Goal: Information Seeking & Learning: Learn about a topic

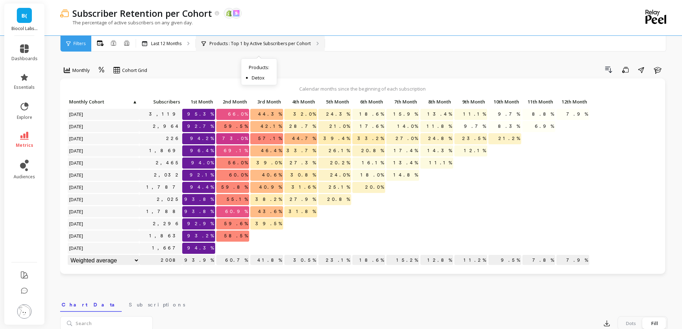
click at [246, 43] on p "Products : Top 1 by Active Subscribers per Cohort" at bounding box center [260, 44] width 101 height 6
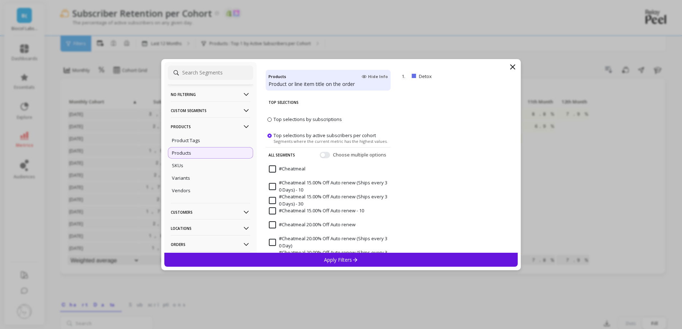
click at [510, 68] on icon at bounding box center [513, 67] width 9 height 9
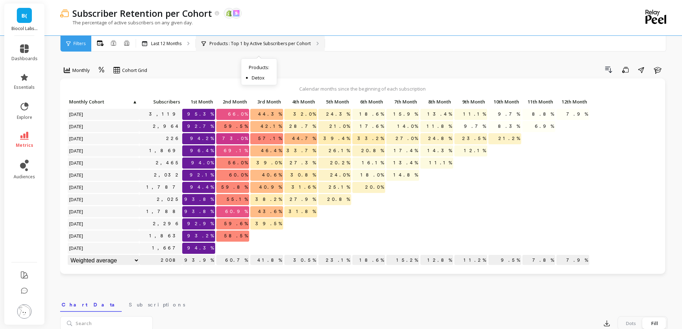
click at [251, 41] on p "Products : Top 1 by Active Subscribers per Cohort" at bounding box center [260, 44] width 101 height 6
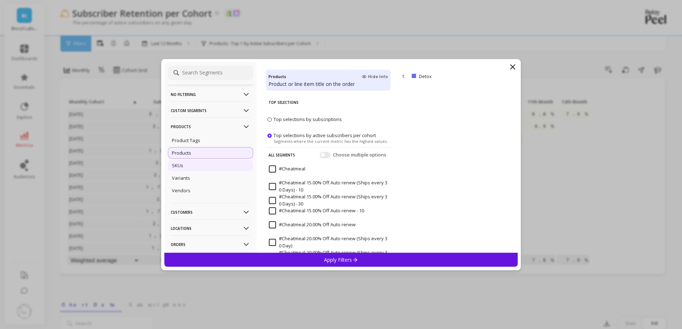
click at [212, 167] on div "SKUs" at bounding box center [210, 165] width 85 height 11
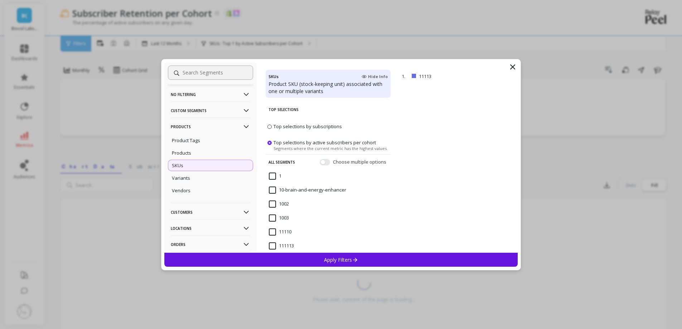
scroll to position [33, 0]
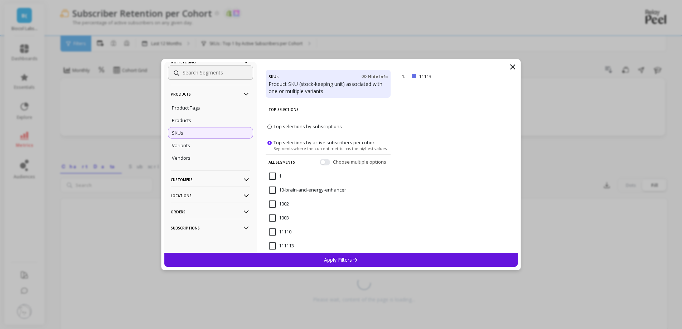
click at [198, 177] on p "Customers" at bounding box center [211, 180] width 80 height 18
click at [194, 195] on p "Customer Tags" at bounding box center [188, 193] width 33 height 6
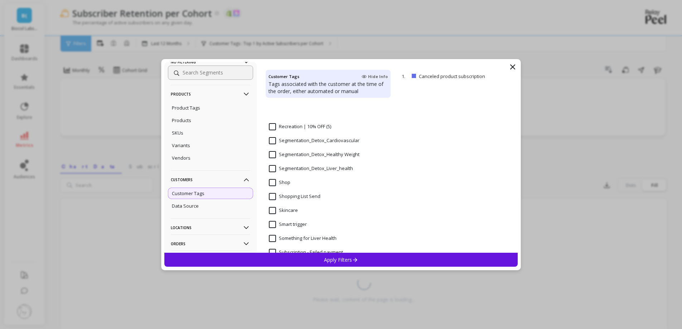
scroll to position [645, 0]
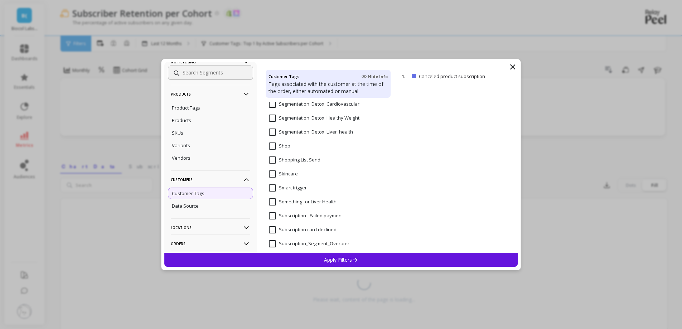
click at [321, 133] on input "Segmentation_Detox_Liver_health" at bounding box center [311, 132] width 84 height 7
click at [333, 260] on p "Apply Filters" at bounding box center [341, 259] width 34 height 7
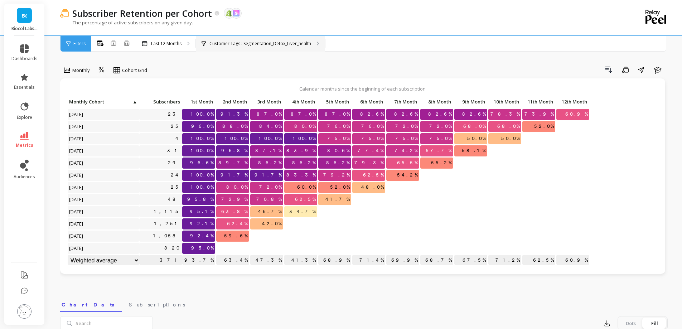
click at [266, 38] on div "Customer Tags : Segmentation_Detox_Liver_health" at bounding box center [260, 44] width 129 height 16
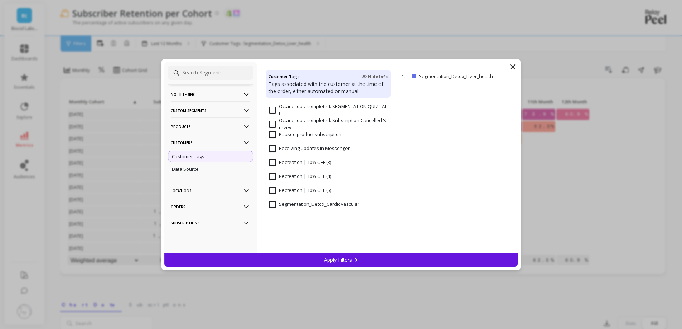
scroll to position [573, 0]
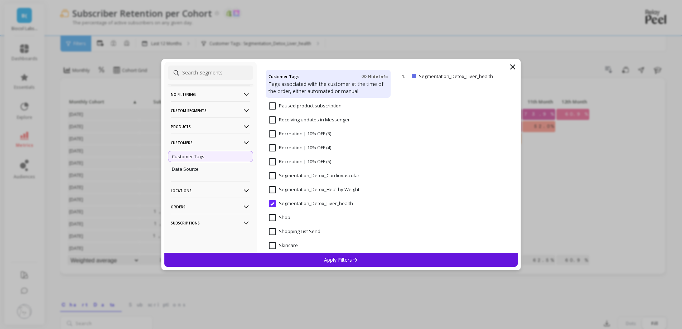
click at [312, 191] on Weight "Segmentation_Detox_Healthy Weight" at bounding box center [314, 189] width 91 height 7
click at [331, 263] on div "Apply Filters" at bounding box center [341, 260] width 354 height 14
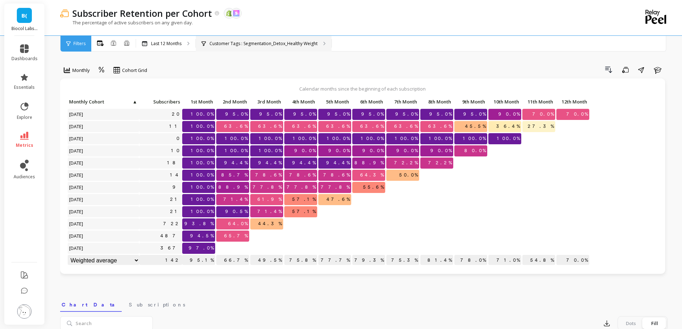
click at [245, 47] on div "Customer Tags : Segmentation_Detox_Healthy Weight" at bounding box center [264, 44] width 136 height 16
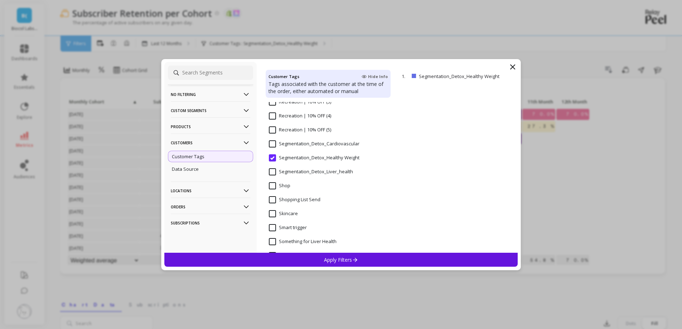
scroll to position [597, 0]
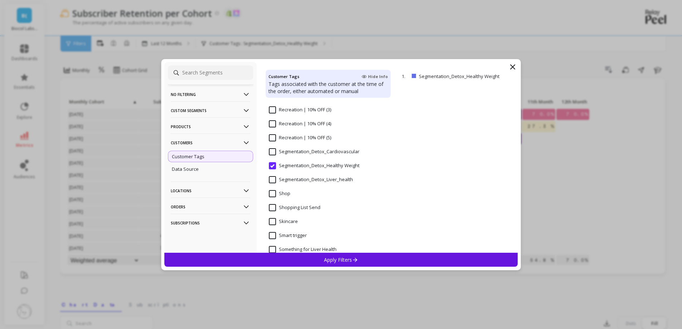
click at [306, 155] on span "Segmentation_Detox_Cardiovascular" at bounding box center [314, 155] width 91 height 15
click at [317, 259] on div "Apply Filters" at bounding box center [341, 260] width 354 height 14
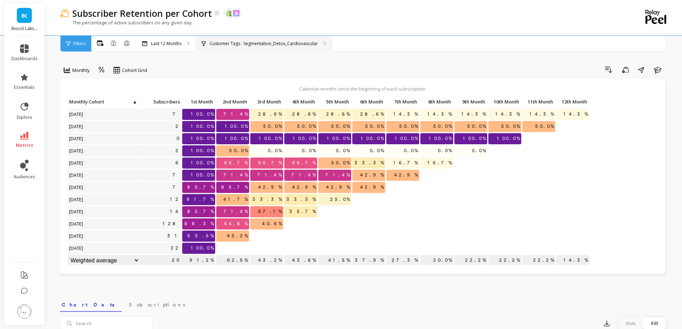
click at [252, 39] on div "Customer Tags : Segmentation_Detox_Cardiovascular" at bounding box center [264, 44] width 136 height 16
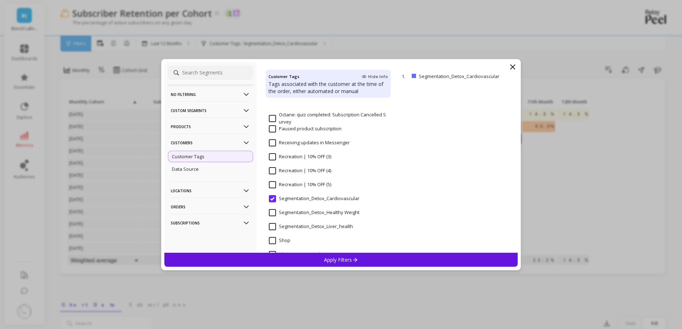
scroll to position [573, 0]
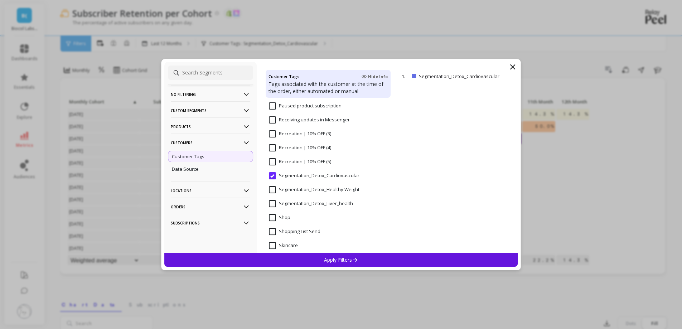
click at [310, 207] on input "Segmentation_Detox_Liver_health" at bounding box center [311, 203] width 84 height 7
click at [310, 262] on div "Apply Filters" at bounding box center [341, 260] width 354 height 14
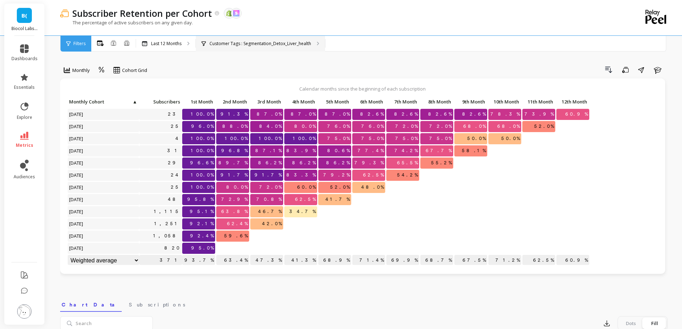
click at [243, 45] on p "Customer Tags : Segmentation_Detox_Liver_health" at bounding box center [261, 44] width 102 height 6
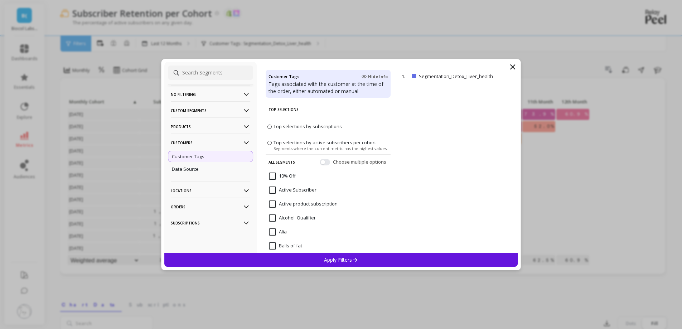
click at [206, 143] on p "Customers" at bounding box center [211, 143] width 80 height 18
click at [204, 129] on p "Products" at bounding box center [211, 126] width 80 height 18
click at [203, 162] on div "SKUs" at bounding box center [210, 165] width 85 height 11
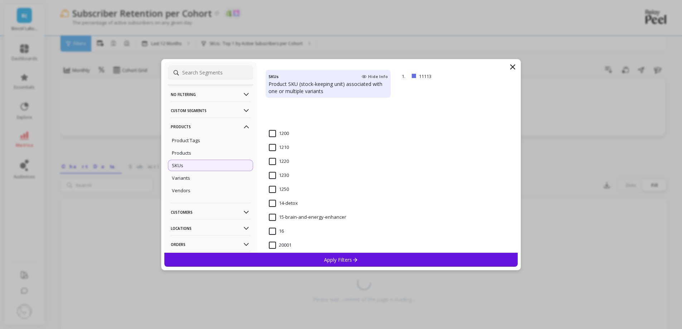
scroll to position [609, 0]
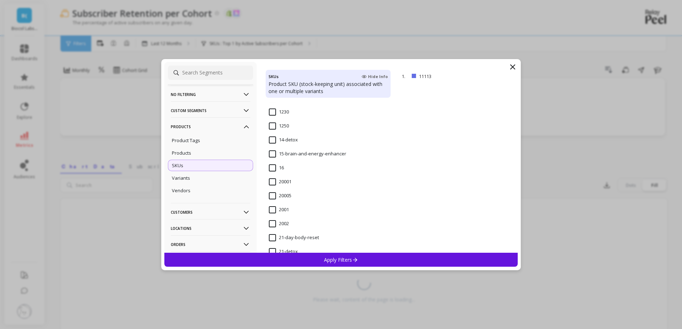
click at [278, 142] on input "14-detox" at bounding box center [283, 139] width 29 height 7
click at [315, 258] on div "Apply Filters" at bounding box center [341, 260] width 354 height 14
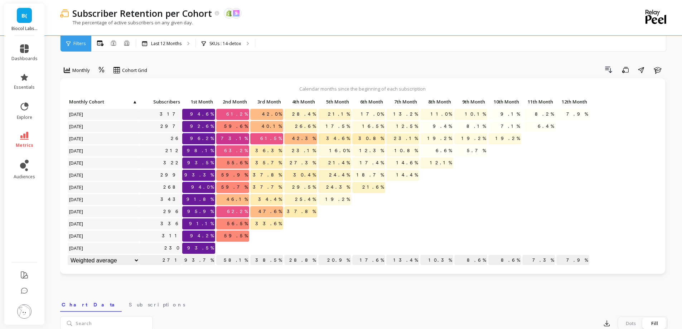
click at [232, 34] on div "Subscriber Retention per Cohort The data you are viewing comes from: Shopify Sk…" at bounding box center [334, 17] width 549 height 35
click at [232, 37] on div "SKUs : 14-detox" at bounding box center [225, 44] width 59 height 16
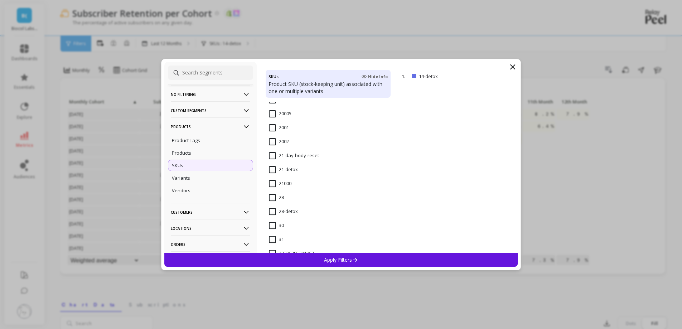
scroll to position [681, 0]
click at [277, 181] on input "21-detox" at bounding box center [283, 180] width 29 height 7
click at [303, 254] on div "Apply Filters" at bounding box center [341, 260] width 354 height 14
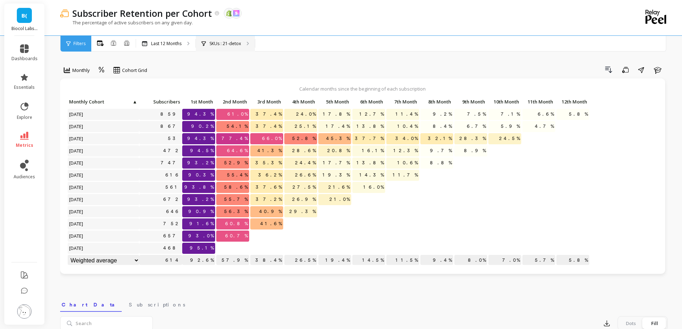
click at [229, 40] on div "SKUs : 21-detox" at bounding box center [225, 44] width 59 height 16
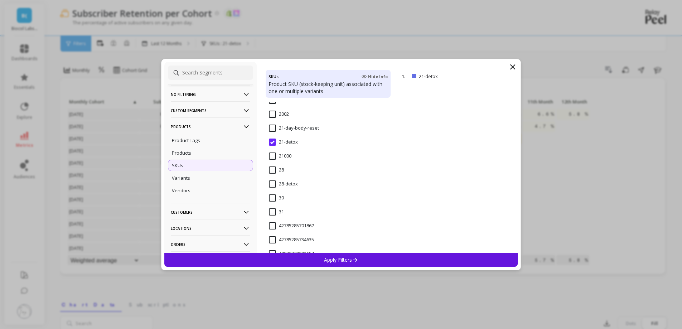
scroll to position [716, 0]
click at [278, 186] on input "28-detox" at bounding box center [283, 186] width 29 height 7
click at [322, 261] on div "Apply Filters" at bounding box center [341, 260] width 354 height 14
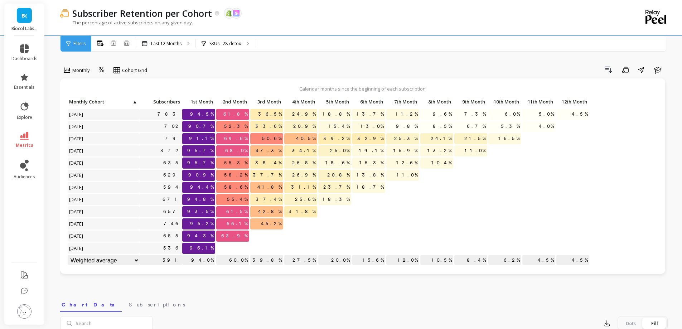
click at [140, 166] on div "Click to create an audience 635" at bounding box center [160, 163] width 43 height 11
click at [551, 73] on div "Drill Down Save Share Learn" at bounding box center [410, 69] width 516 height 11
click at [160, 43] on p "Last 12 Months" at bounding box center [166, 44] width 30 height 6
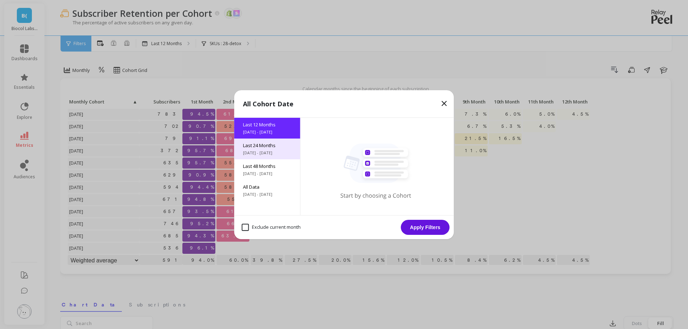
click at [259, 150] on span "[DATE] - [DATE]" at bounding box center [267, 153] width 49 height 6
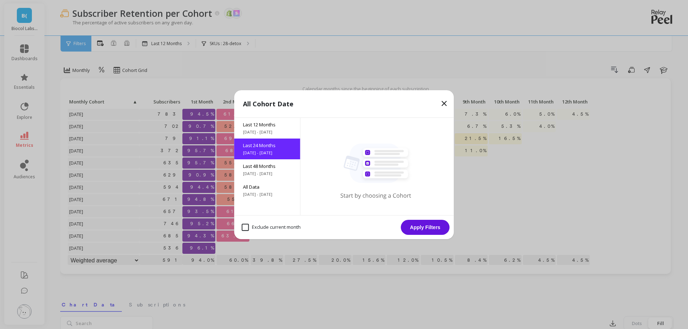
click at [440, 232] on button "Apply Filters" at bounding box center [425, 227] width 49 height 15
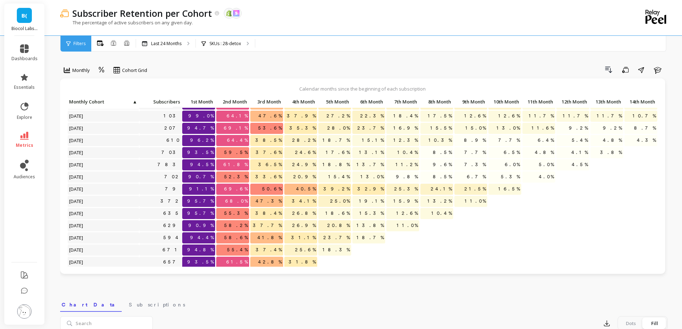
scroll to position [89, 0]
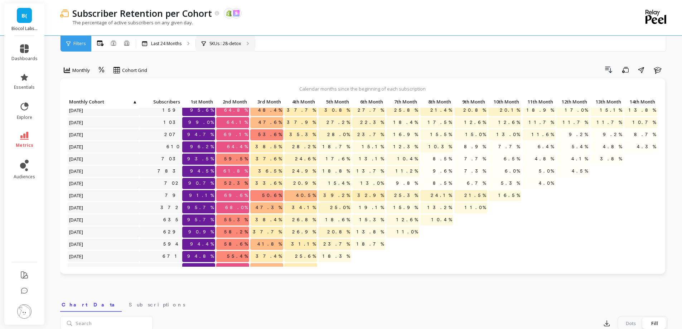
click at [222, 38] on div "SKUs : 28-detox" at bounding box center [225, 44] width 59 height 16
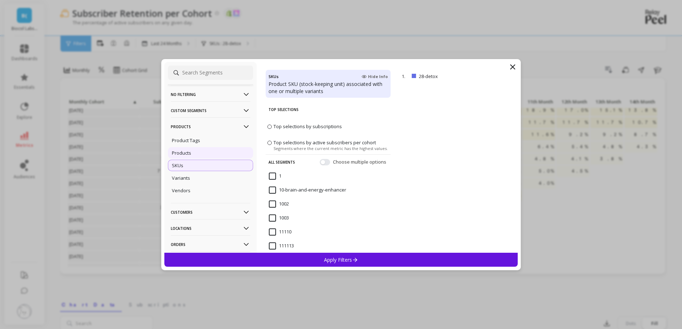
click at [219, 152] on div "Products" at bounding box center [210, 152] width 85 height 11
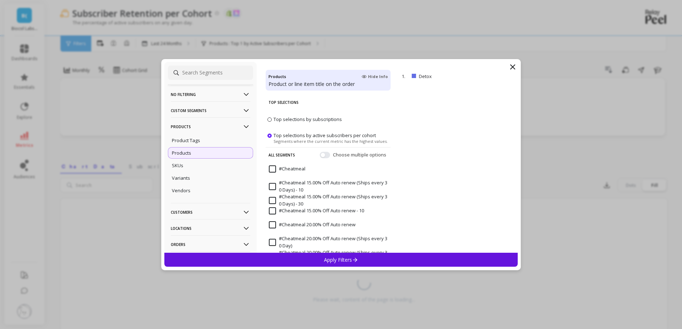
click at [359, 254] on div "Apply Filters" at bounding box center [341, 260] width 354 height 14
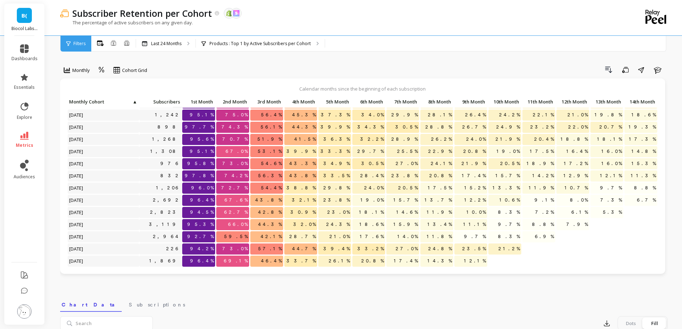
scroll to position [152, 0]
